Goal: Information Seeking & Learning: Learn about a topic

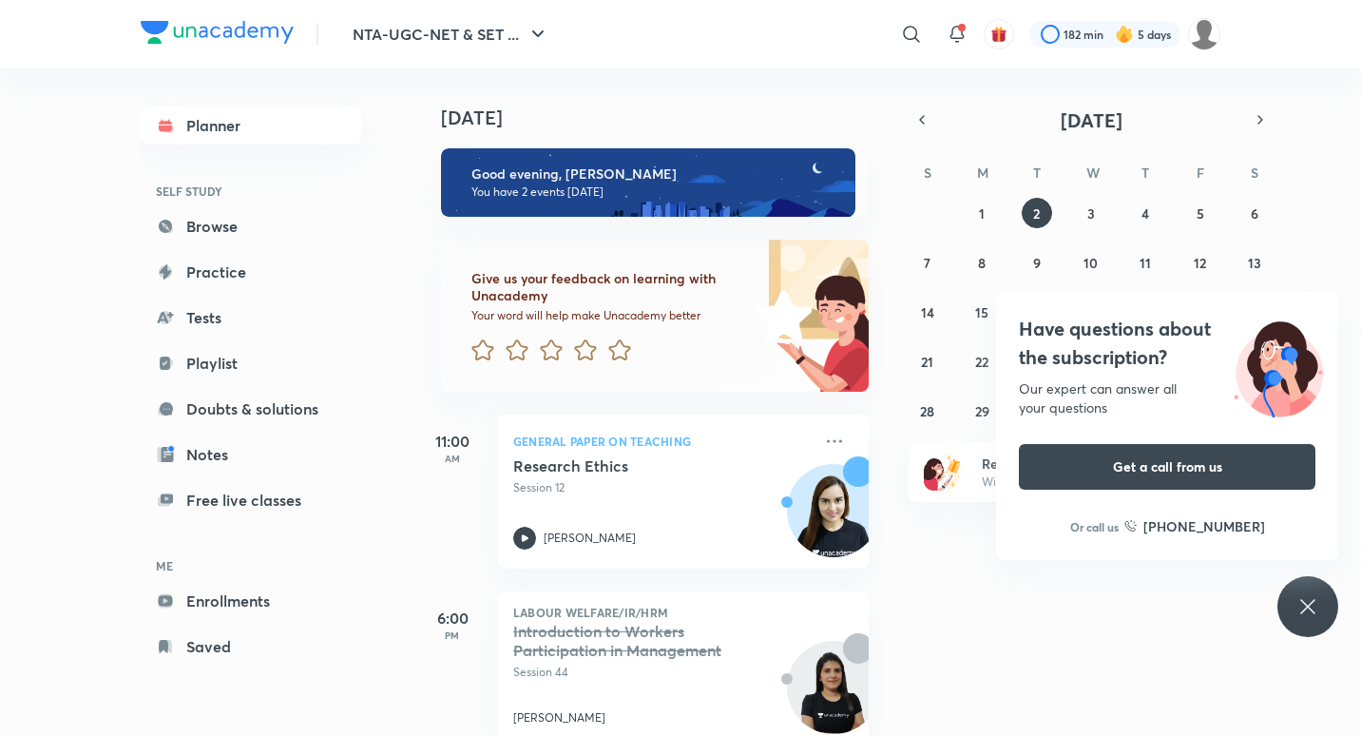
scroll to position [39, 0]
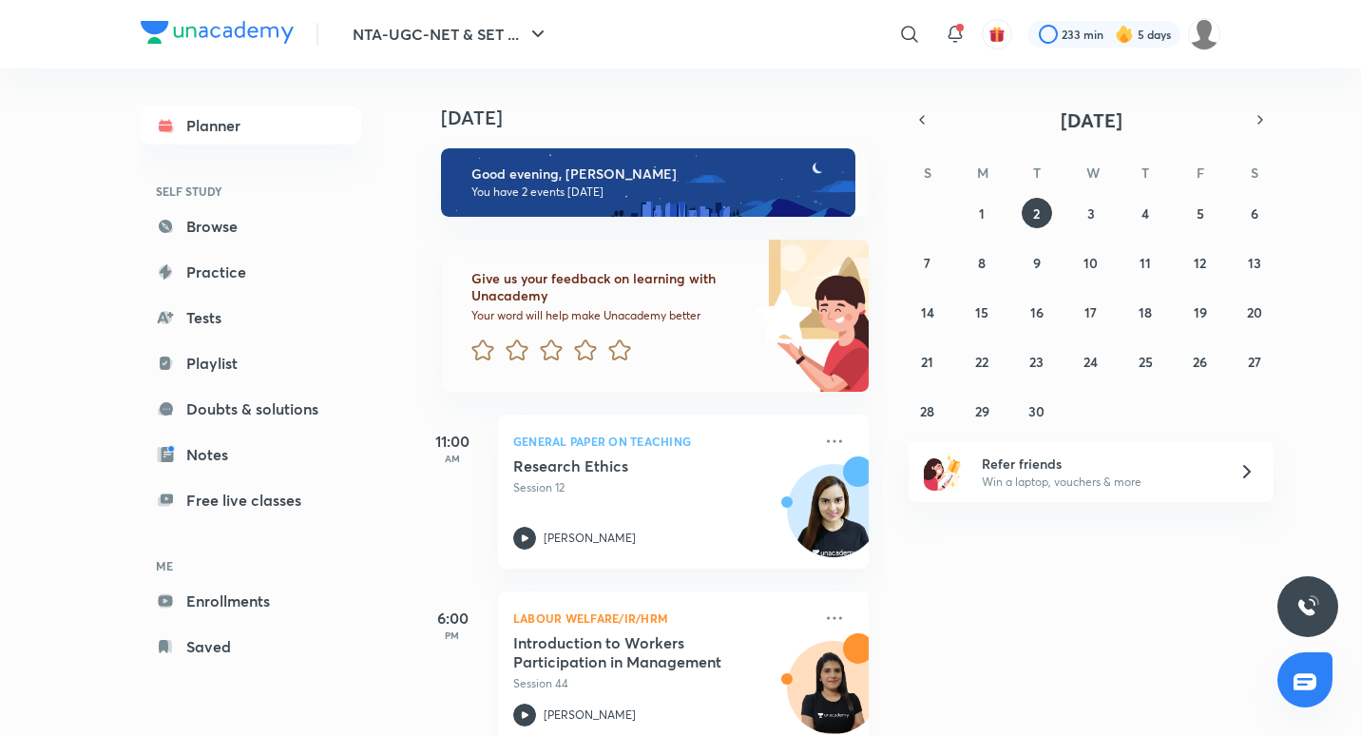
click at [605, 635] on h5 "Introduction to Workers Participation in Management" at bounding box center [631, 652] width 237 height 38
